Goal: Task Accomplishment & Management: Use online tool/utility

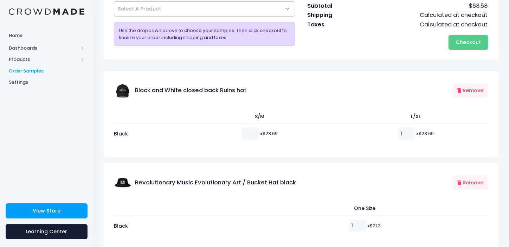
scroll to position [35, 0]
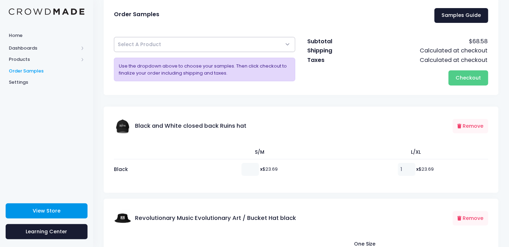
click at [49, 211] on span "View Store" at bounding box center [47, 210] width 28 height 7
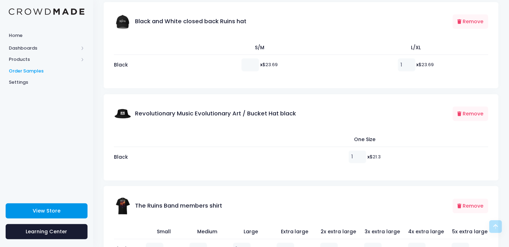
scroll to position [141, 0]
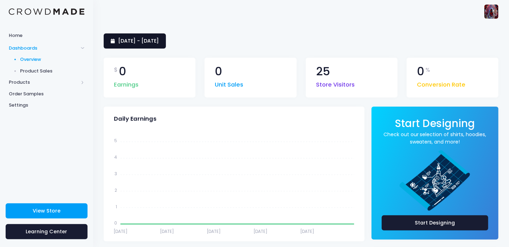
click at [159, 42] on span "9 August 2025 - 7 September 2025" at bounding box center [138, 40] width 41 height 7
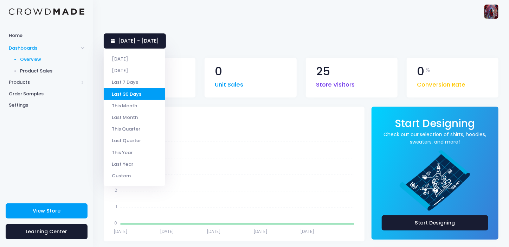
click at [127, 92] on li "Last 30 Days" at bounding box center [135, 94] width 62 height 12
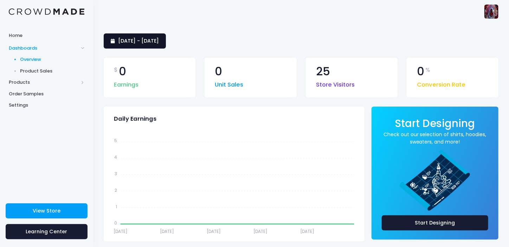
click at [159, 39] on span "9 August 2025 - 7 September 2025" at bounding box center [138, 40] width 41 height 7
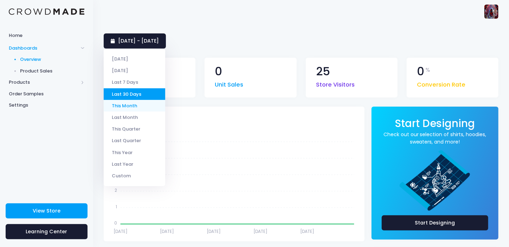
click at [129, 102] on li "This Month" at bounding box center [135, 106] width 62 height 12
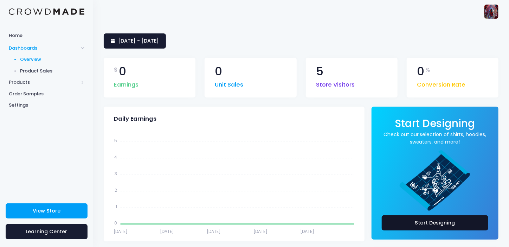
click at [455, 221] on link "Start Designing" at bounding box center [435, 222] width 107 height 15
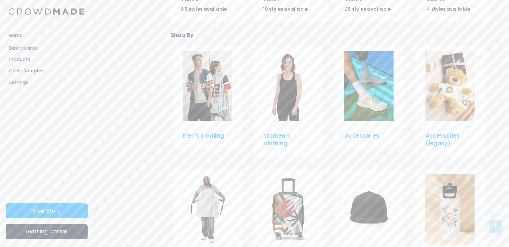
scroll to position [457, 0]
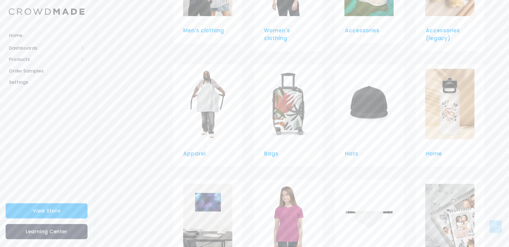
click at [374, 105] on img at bounding box center [369, 104] width 49 height 70
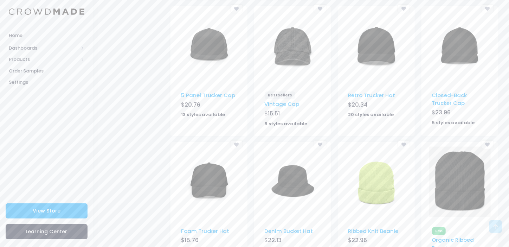
scroll to position [387, 0]
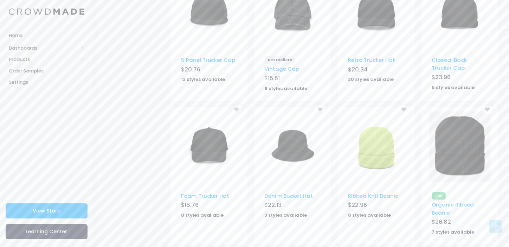
click at [290, 148] on img at bounding box center [292, 147] width 49 height 70
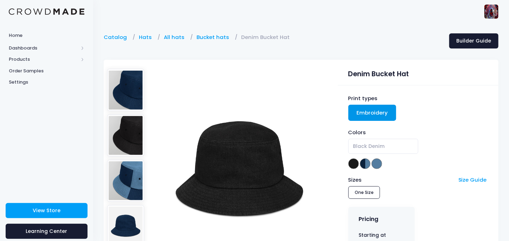
click at [121, 131] on img at bounding box center [125, 136] width 37 height 42
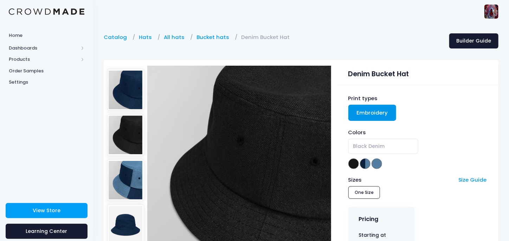
click at [127, 92] on img at bounding box center [125, 90] width 37 height 42
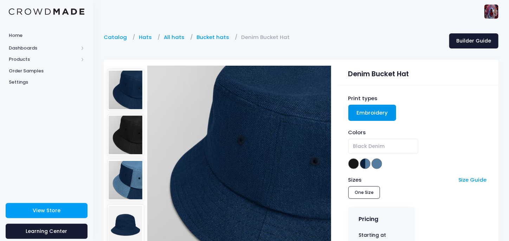
click at [127, 166] on img at bounding box center [125, 180] width 37 height 42
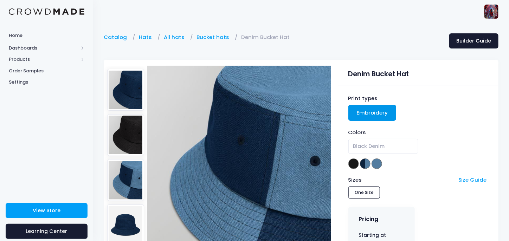
click at [126, 207] on img at bounding box center [125, 226] width 37 height 42
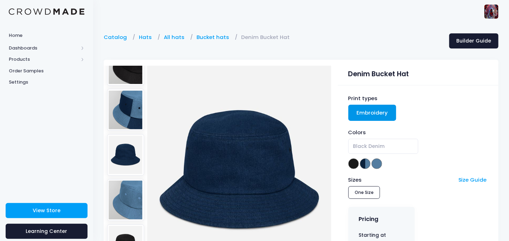
scroll to position [106, 0]
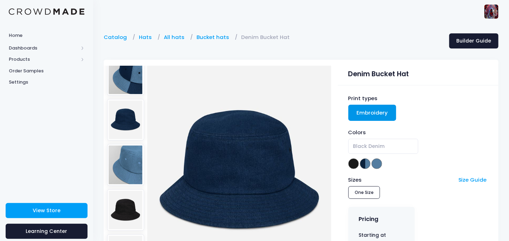
click at [125, 190] on img at bounding box center [125, 211] width 37 height 42
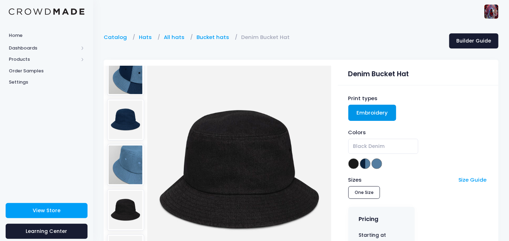
scroll to position [176, 0]
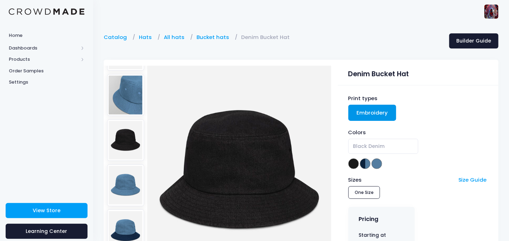
click at [128, 165] on img at bounding box center [125, 186] width 37 height 42
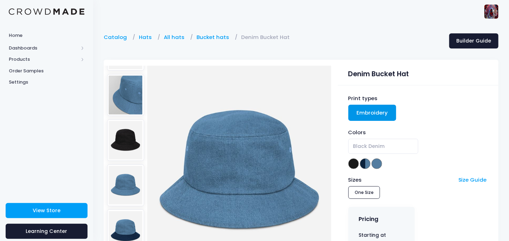
click at [125, 210] on img at bounding box center [125, 231] width 37 height 42
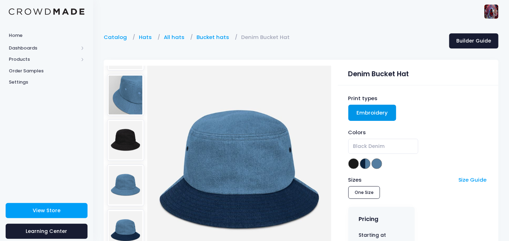
scroll to position [281, 0]
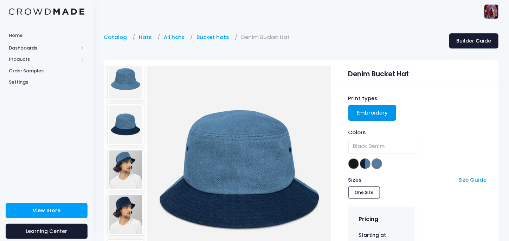
click at [127, 149] on img at bounding box center [125, 170] width 37 height 42
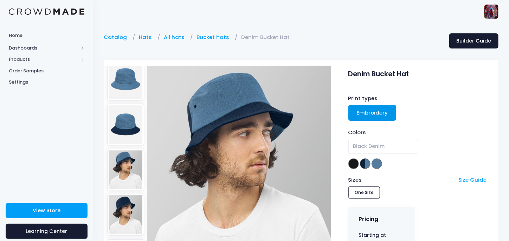
click at [126, 194] on img at bounding box center [125, 215] width 37 height 42
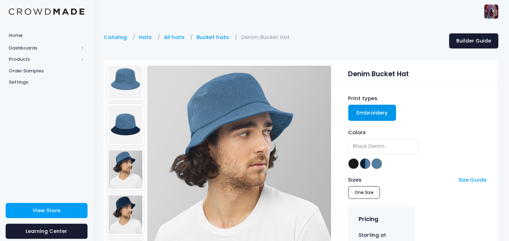
scroll to position [352, 0]
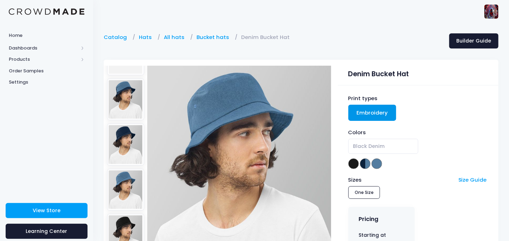
click at [126, 214] on img at bounding box center [125, 235] width 37 height 42
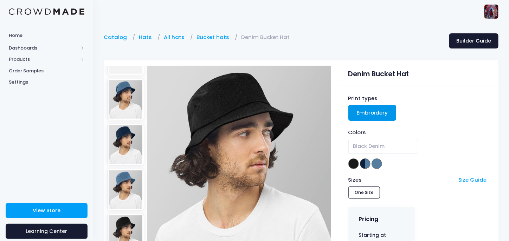
scroll to position [457, 0]
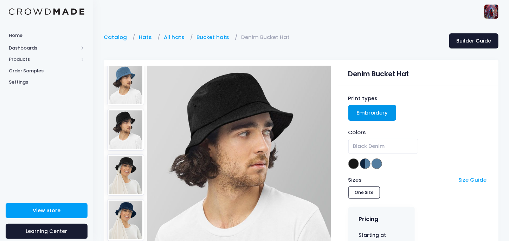
click at [125, 199] on img at bounding box center [125, 220] width 37 height 42
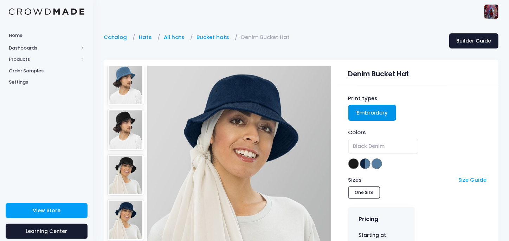
click at [125, 154] on img at bounding box center [125, 175] width 37 height 42
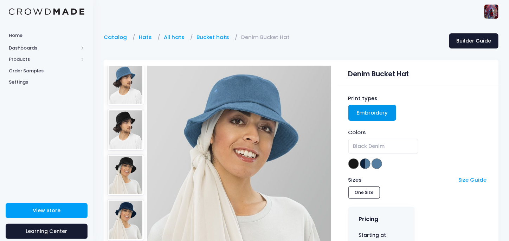
scroll to position [563, 0]
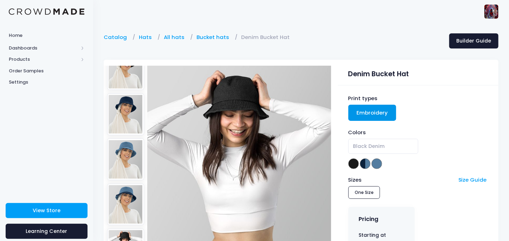
scroll to position [633, 0]
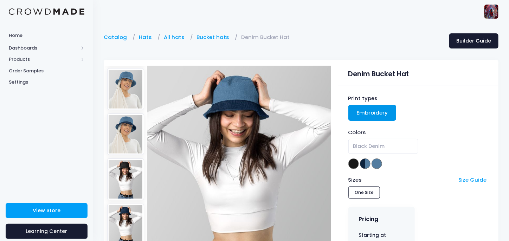
scroll to position [704, 0]
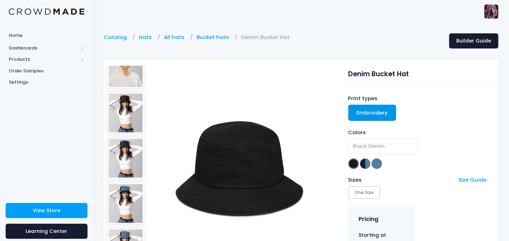
scroll to position [707, 0]
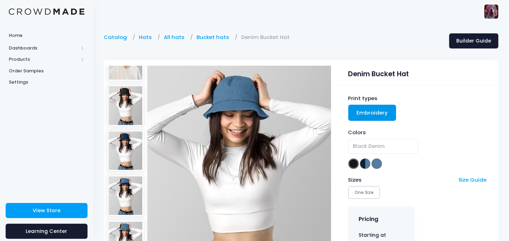
scroll to position [704, 0]
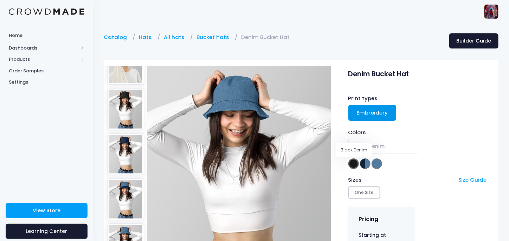
click at [350, 164] on span at bounding box center [354, 164] width 11 height 11
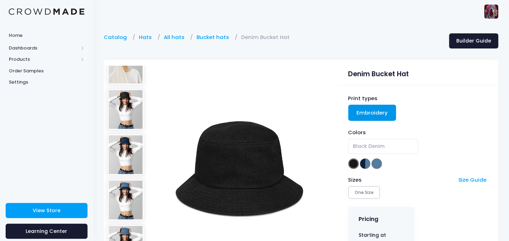
scroll to position [70, 0]
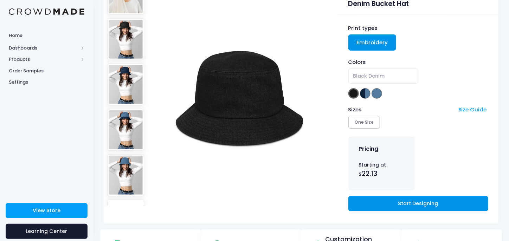
click at [414, 203] on link "Start Designing" at bounding box center [419, 203] width 140 height 15
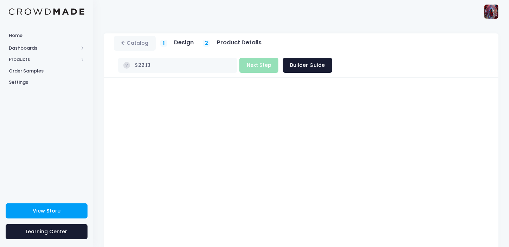
scroll to position [66, 0]
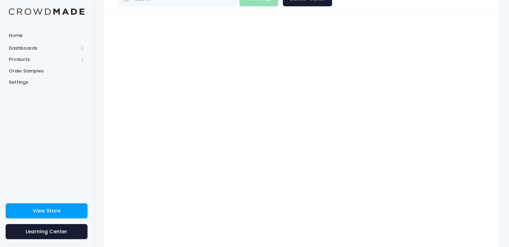
click at [50, 90] on div "Home Dashboards Overview Product Sales Products Product Builder Product Editor …" at bounding box center [46, 109] width 93 height 163
type input "$22.13"
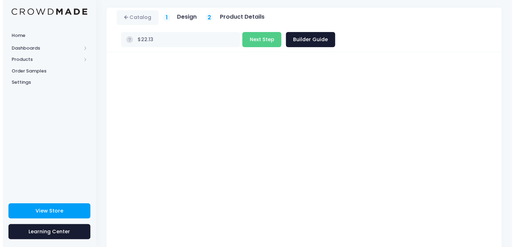
scroll to position [0, 0]
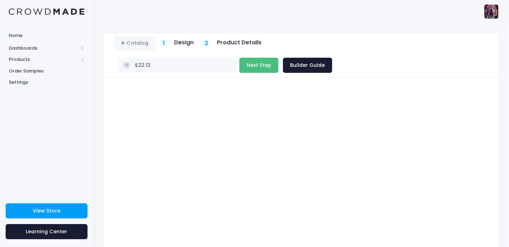
click at [279, 58] on button "Next Step" at bounding box center [259, 65] width 39 height 15
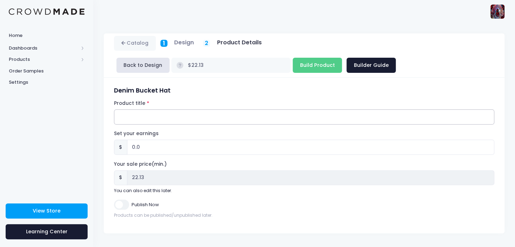
click at [131, 122] on input "Product title" at bounding box center [304, 116] width 380 height 15
type input "r"
click at [208, 118] on input "Red Revolutionary, Evolutionary" at bounding box center [304, 116] width 380 height 15
click at [228, 121] on input "Red Revolutionary, Evolutionary Denim Bucjet hat" at bounding box center [304, 116] width 380 height 15
type input "Red Revolutionary, Evolutionary Denim Bucket hat"
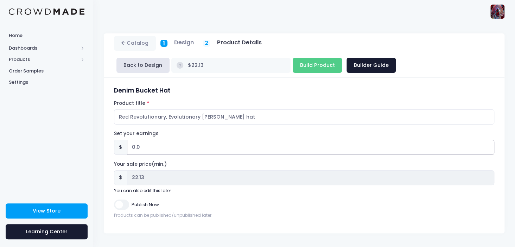
click at [133, 145] on input "0.0" at bounding box center [310, 147] width 367 height 15
type input "03.0"
type input "$25.13"
type input "25.13"
type input "2.99"
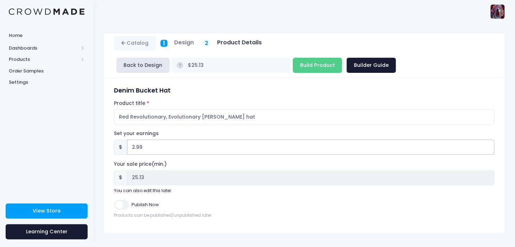
type input "$25.12"
type input "25.12"
type input "2.98"
type input "$25.11"
type input "25.11"
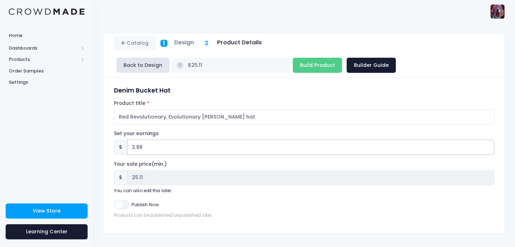
type input "2.97"
type input "$25.10"
type input "25.10"
type input "2.96"
type input "$25.09"
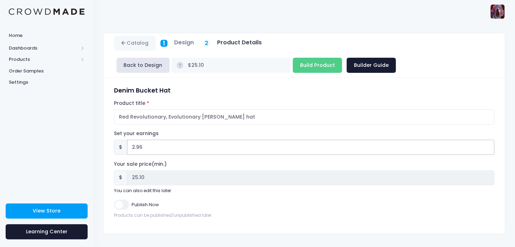
type input "25.09"
type input "2.95"
type input "$25.08"
type input "25.08"
type input "2.94"
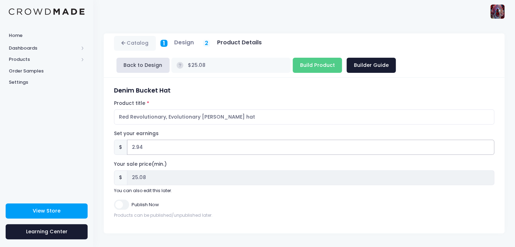
type input "$25.07"
type input "25.07"
type input "2.93"
type input "$25.06"
type input "25.06"
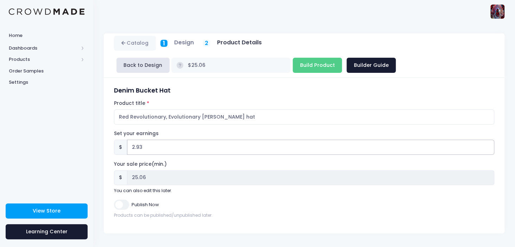
type input "2.92"
type input "$25.05"
type input "25.05"
type input "2.91"
type input "$25.04"
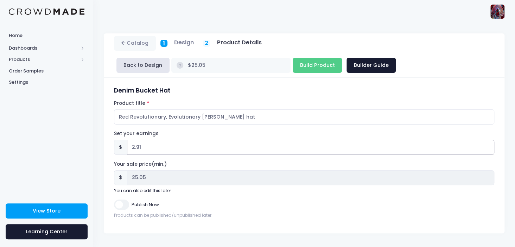
type input "25.04"
type input "2.9"
type input "$25.03"
type input "25.03"
type input "2.89"
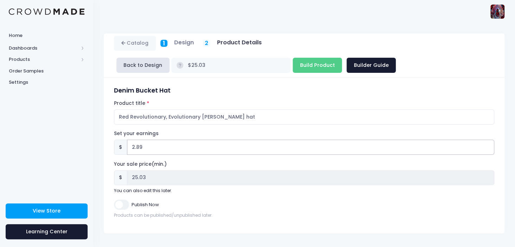
type input "$25.02"
type input "25.02"
type input "2.88"
type input "$25.01"
type input "25.01"
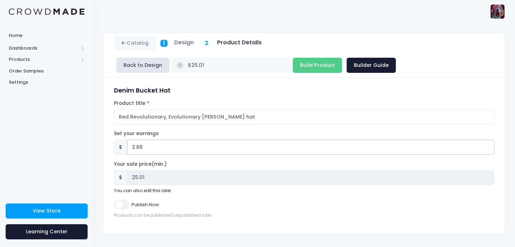
type input "2.87"
type input "$25.00"
type input "25.00"
click at [119, 201] on input "Publish Now" at bounding box center [121, 204] width 15 height 10
checkbox input "true"
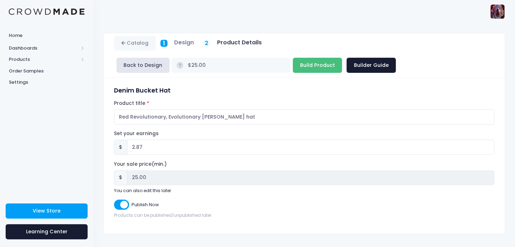
click at [293, 62] on input "Build Product" at bounding box center [317, 65] width 49 height 15
type input "Building product..."
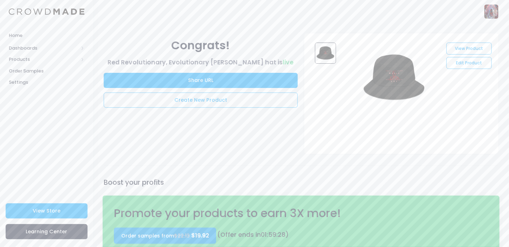
click at [162, 234] on link "Order samples from $22.13 $19.92" at bounding box center [165, 236] width 102 height 16
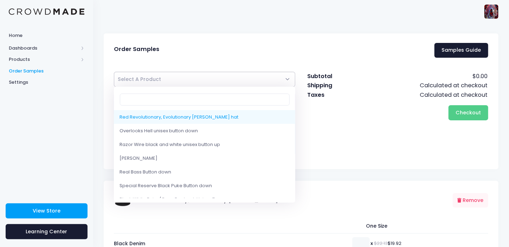
click at [222, 77] on span "Select A Product" at bounding box center [205, 79] width 182 height 15
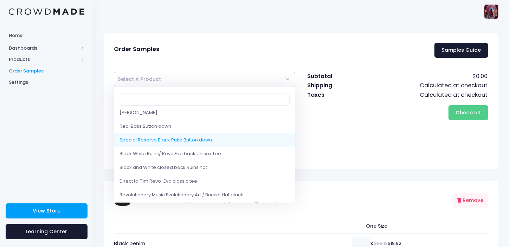
scroll to position [46, 0]
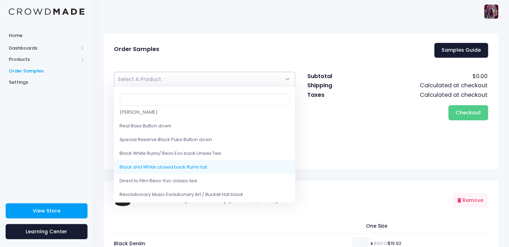
select select "10214081724690"
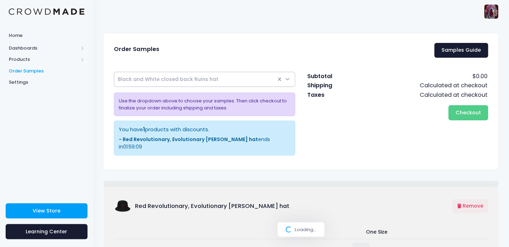
select select
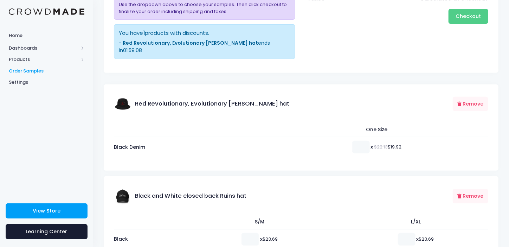
scroll to position [142, 0]
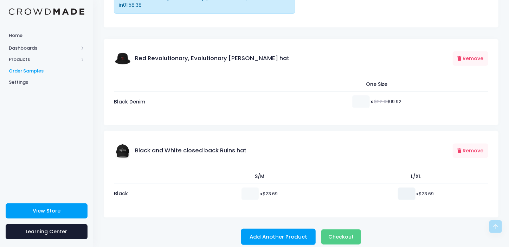
click at [399, 188] on input "number" at bounding box center [407, 194] width 18 height 13
type input "1"
click at [26, 57] on span "Products" at bounding box center [44, 59] width 70 height 7
click at [40, 72] on span "Product Builder" at bounding box center [52, 71] width 64 height 7
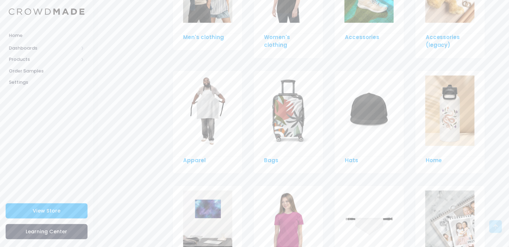
scroll to position [451, 0]
click at [374, 106] on img at bounding box center [369, 110] width 49 height 70
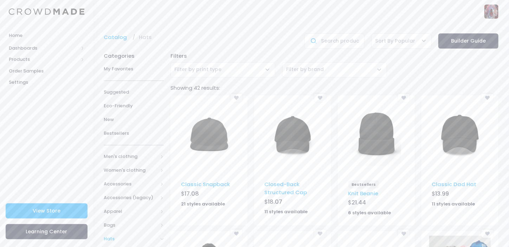
click at [296, 136] on img at bounding box center [292, 135] width 49 height 70
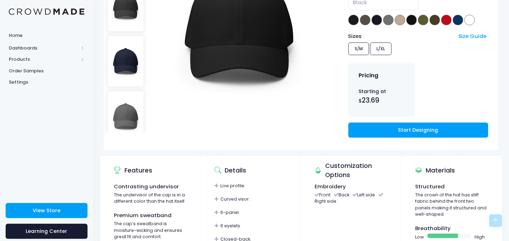
scroll to position [145, 0]
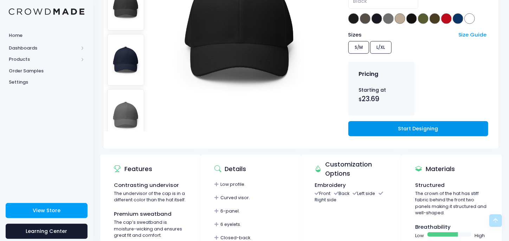
click at [409, 127] on link "Start Designing" at bounding box center [419, 128] width 140 height 15
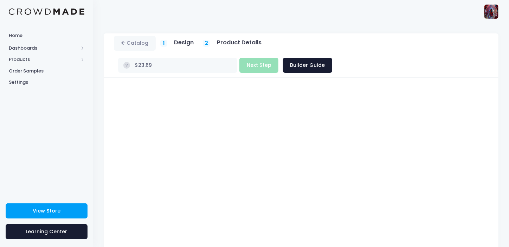
scroll to position [66, 0]
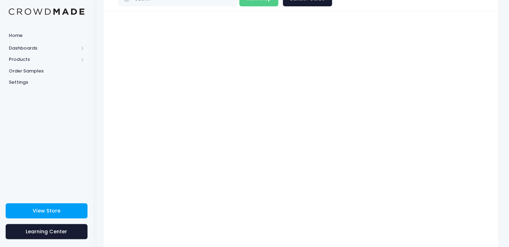
type input "$31.16"
